Goal: Task Accomplishment & Management: Manage account settings

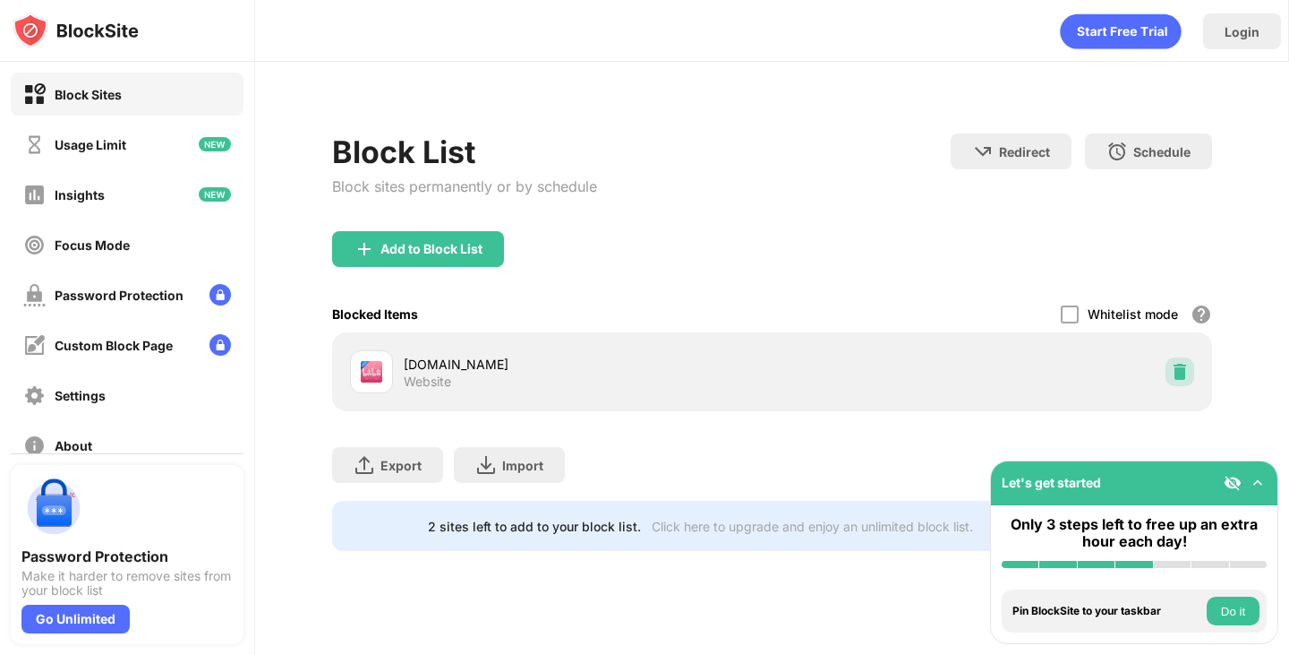
click at [1183, 377] on img at bounding box center [1180, 372] width 18 height 18
